Goal: Task Accomplishment & Management: Use online tool/utility

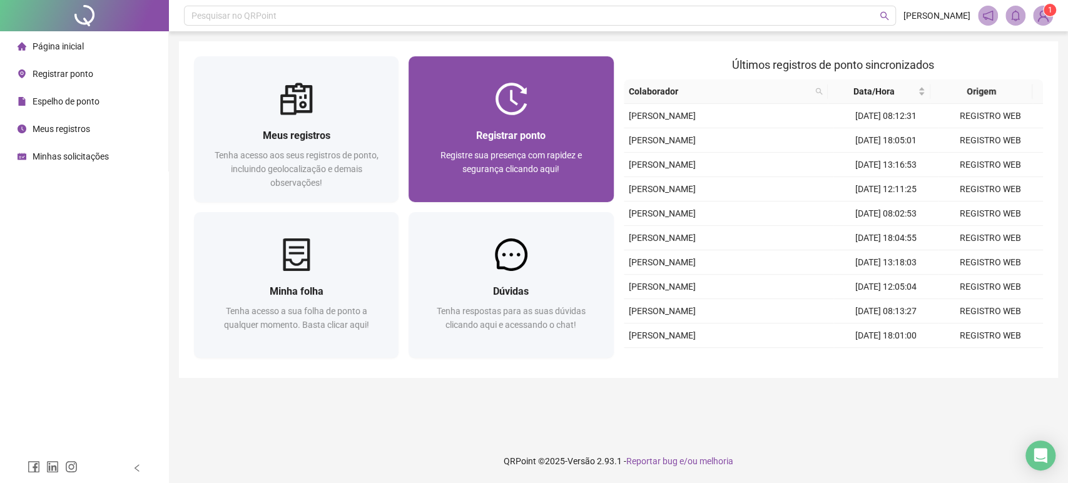
click at [450, 143] on div "Registrar ponto" at bounding box center [511, 136] width 175 height 16
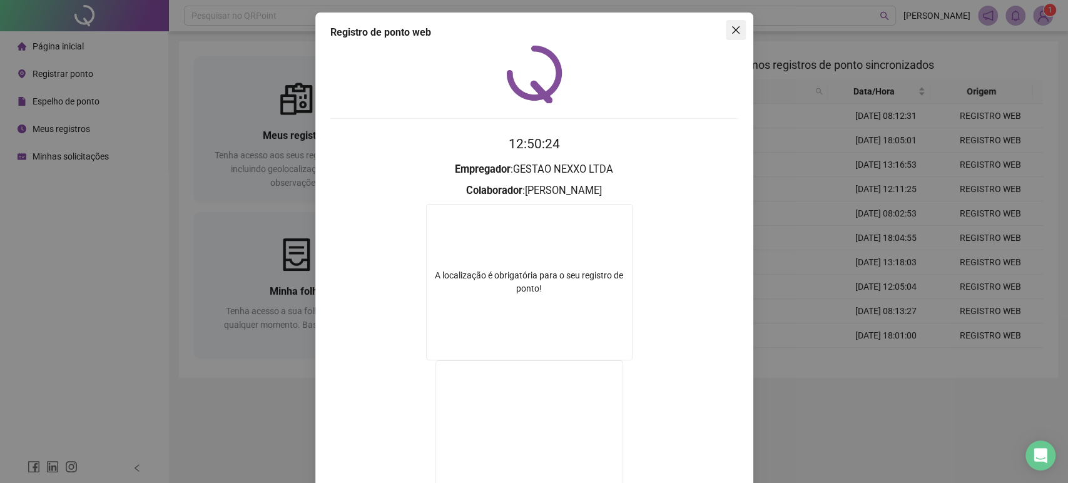
click at [731, 28] on icon "close" at bounding box center [736, 30] width 10 height 10
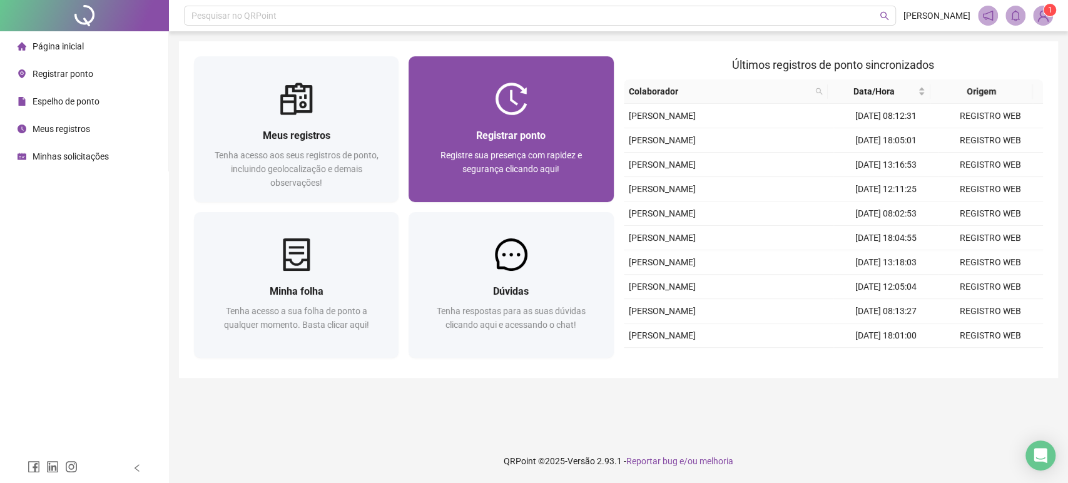
click at [530, 162] on span "Registre sua presença com rapidez e segurança clicando aqui!" at bounding box center [511, 162] width 141 height 24
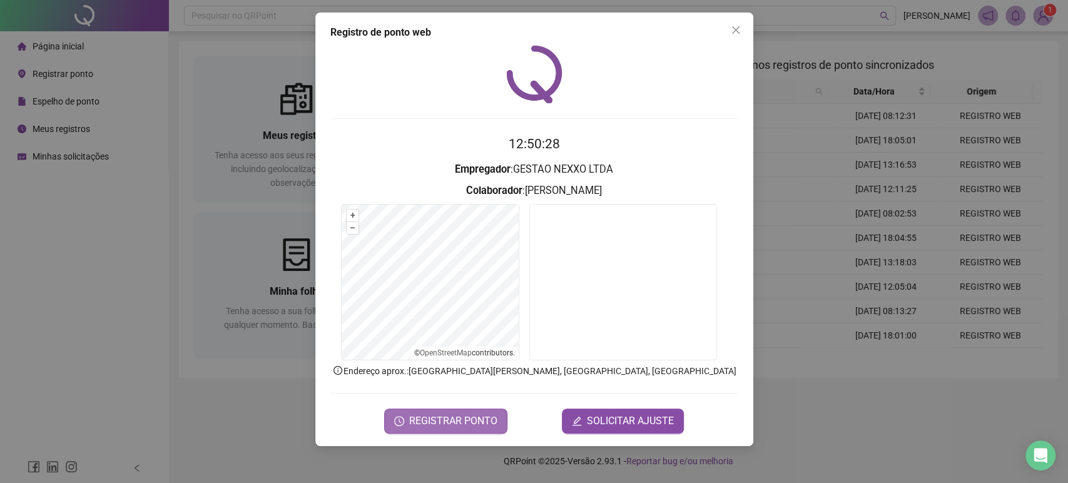
click at [485, 421] on span "REGISTRAR PONTO" at bounding box center [453, 421] width 88 height 15
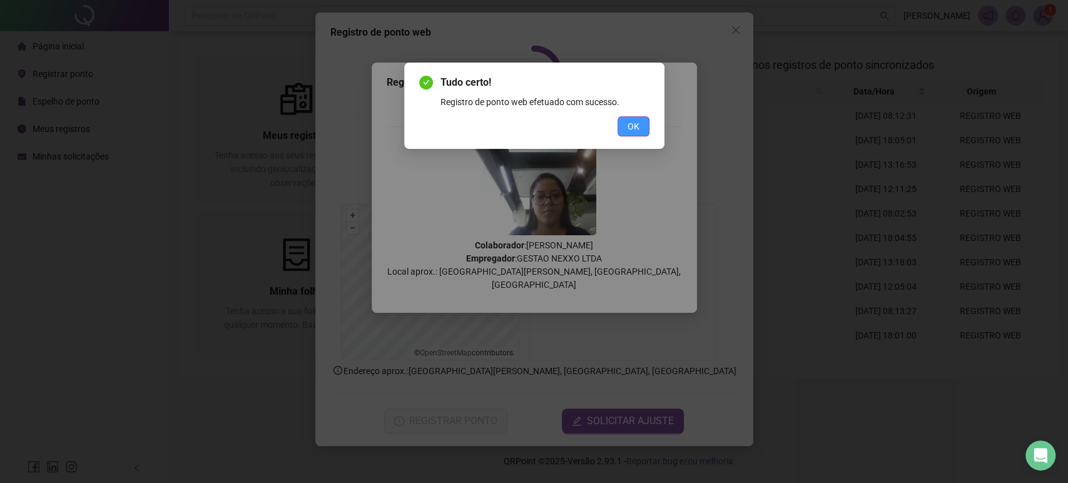
click at [635, 126] on span "OK" at bounding box center [634, 127] width 12 height 14
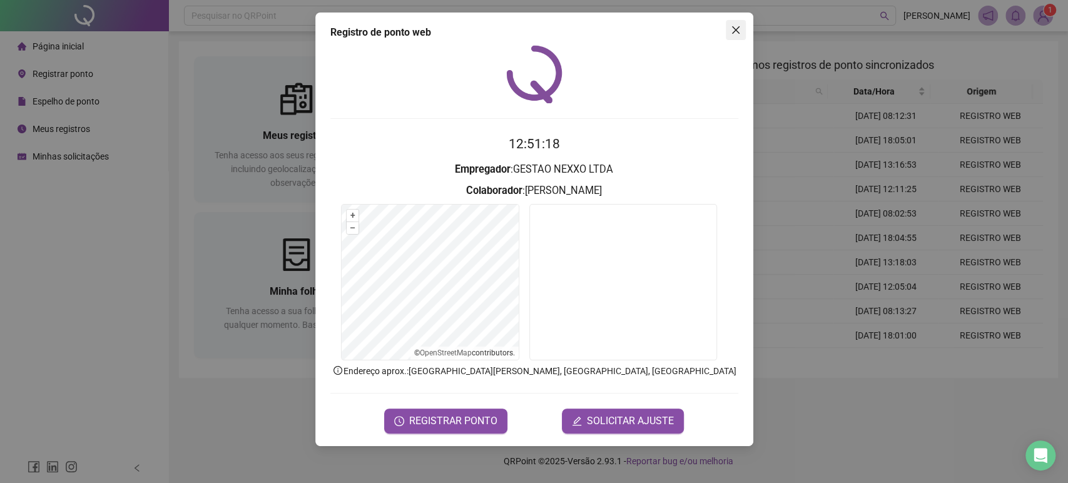
click at [741, 27] on span "Close" at bounding box center [736, 30] width 20 height 10
